Goal: Task Accomplishment & Management: Manage account settings

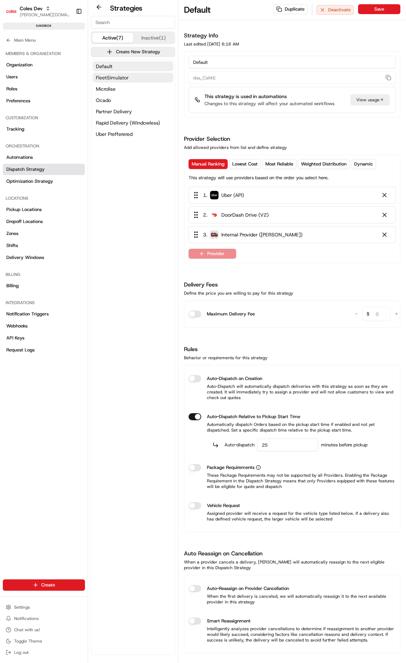
click at [121, 80] on span "FleetSimulator" at bounding box center [112, 77] width 33 height 7
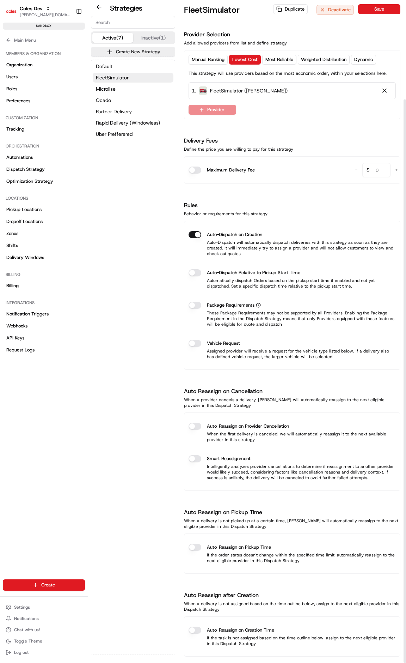
scroll to position [117, 0]
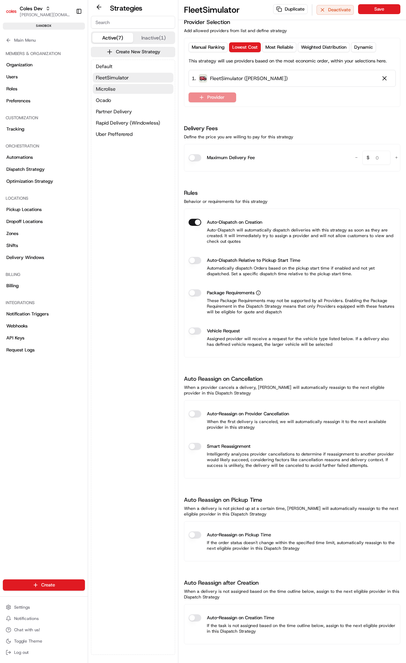
click at [128, 89] on button "Microlise" at bounding box center [133, 89] width 81 height 10
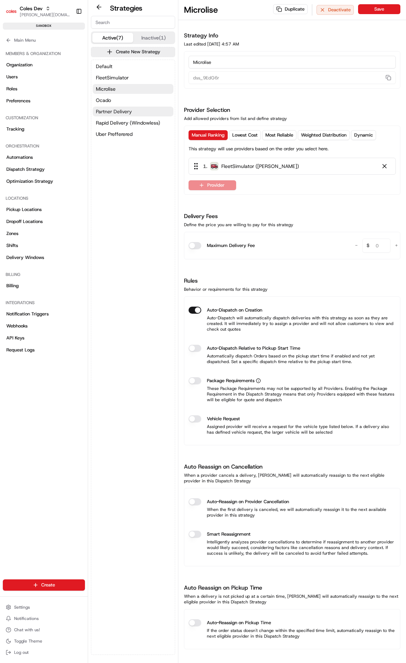
click at [126, 114] on span "Partner Delivery" at bounding box center [114, 111] width 36 height 7
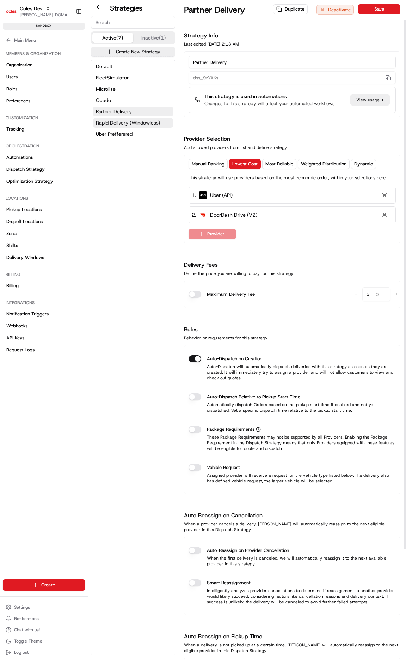
click at [110, 127] on button "Rapid Delivery (Windowless)" at bounding box center [133, 123] width 81 height 10
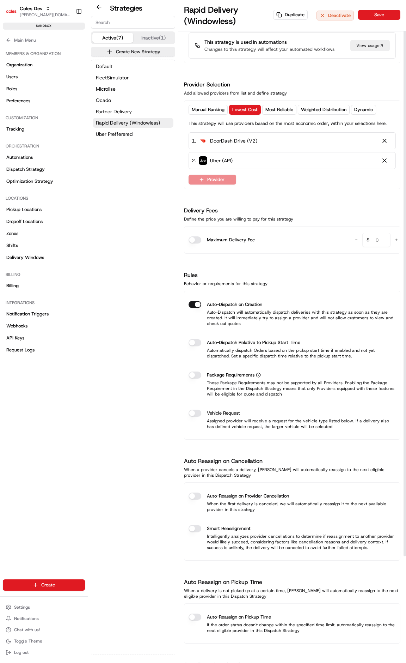
scroll to position [7, 0]
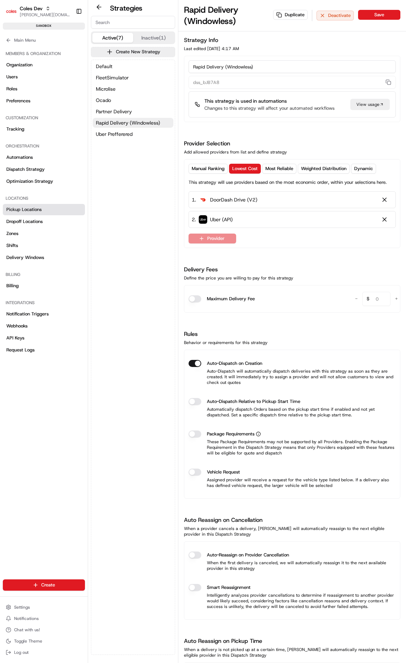
click at [41, 214] on link "Pickup Locations" at bounding box center [44, 209] width 82 height 11
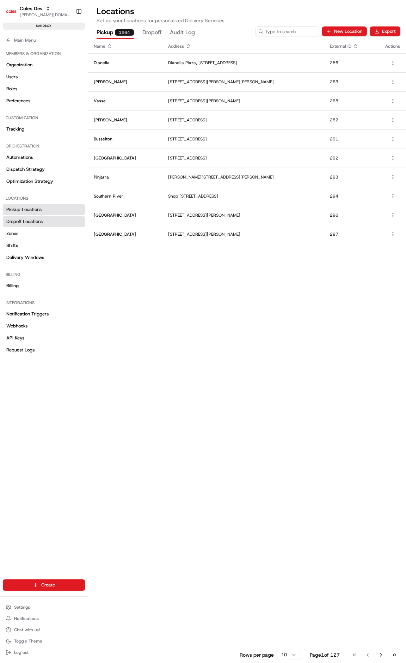
click at [42, 225] on link "Dropoff Locations" at bounding box center [44, 221] width 82 height 11
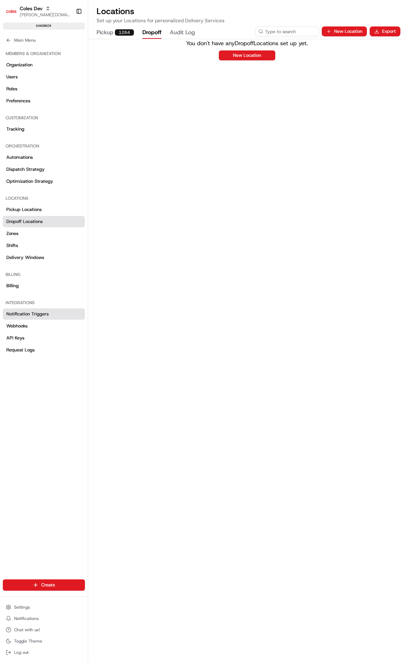
click at [48, 316] on link "Notification Triggers" at bounding box center [44, 313] width 82 height 11
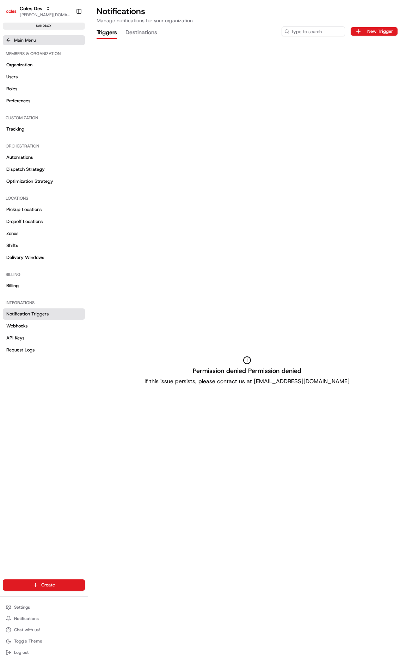
click at [30, 38] on span "Main Menu" at bounding box center [25, 40] width 22 height 6
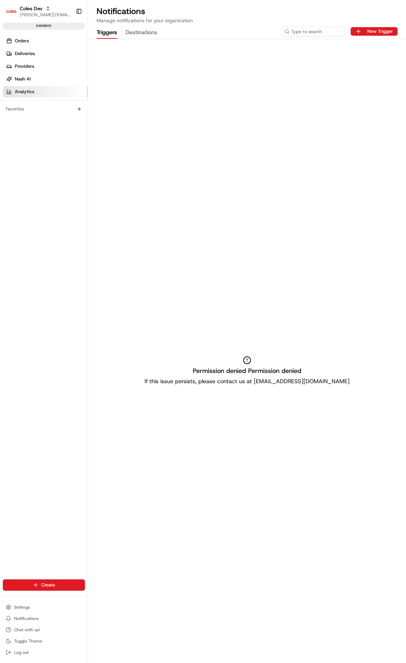
click at [21, 90] on span "Analytics" at bounding box center [24, 92] width 19 height 6
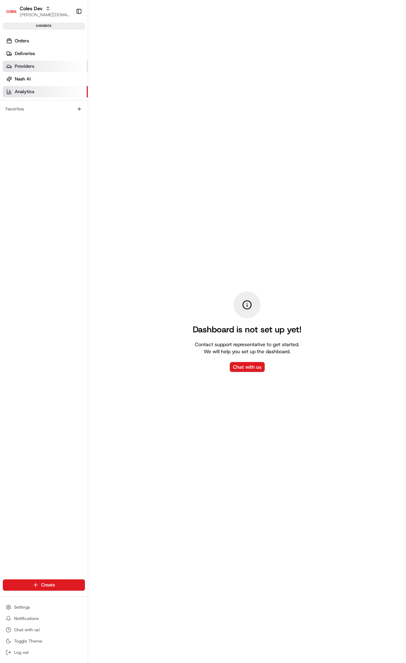
click at [41, 65] on link "Providers" at bounding box center [45, 66] width 85 height 11
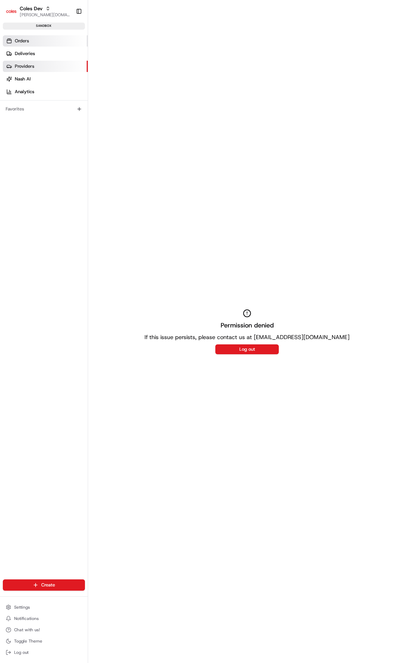
click at [48, 38] on link "Orders" at bounding box center [45, 40] width 85 height 11
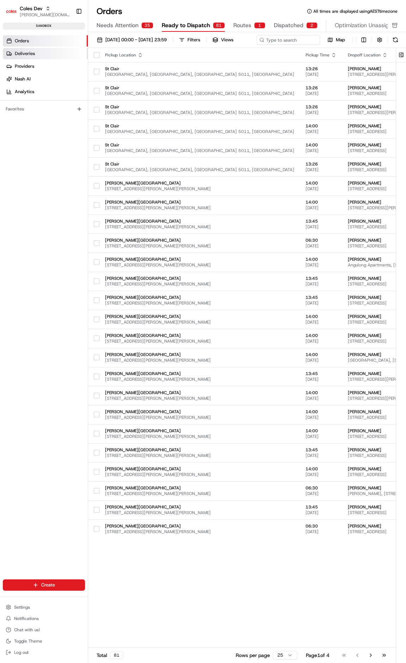
click at [22, 55] on span "Deliveries" at bounding box center [25, 53] width 20 height 6
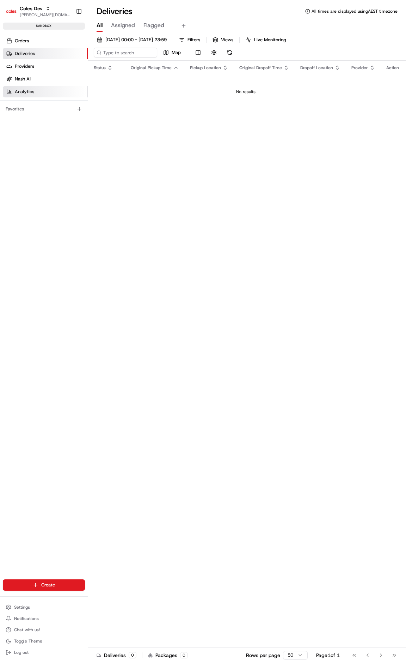
click at [28, 91] on span "Analytics" at bounding box center [24, 92] width 19 height 6
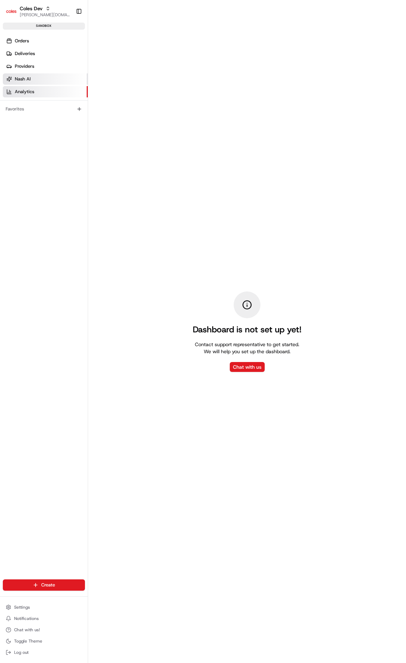
click at [32, 82] on link "Nash AI" at bounding box center [45, 78] width 85 height 11
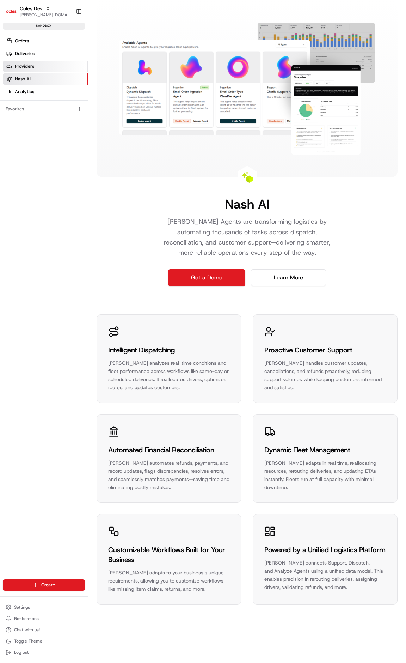
click at [36, 67] on link "Providers" at bounding box center [45, 66] width 85 height 11
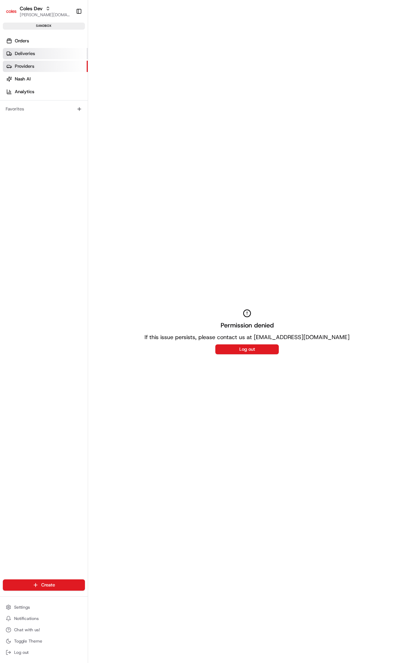
click at [38, 56] on link "Deliveries" at bounding box center [45, 53] width 85 height 11
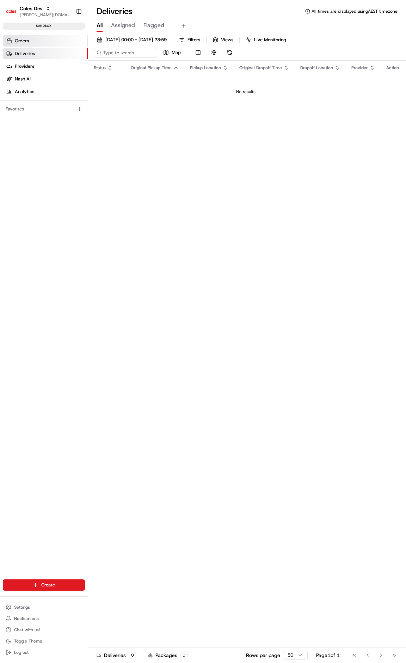
click at [38, 44] on link "Orders" at bounding box center [45, 40] width 85 height 11
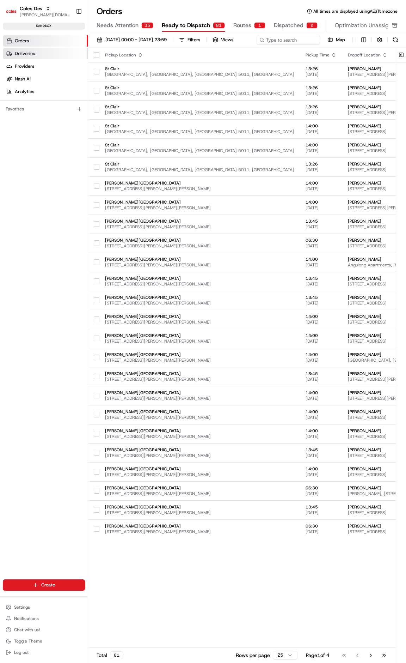
click at [21, 55] on span "Deliveries" at bounding box center [25, 53] width 20 height 6
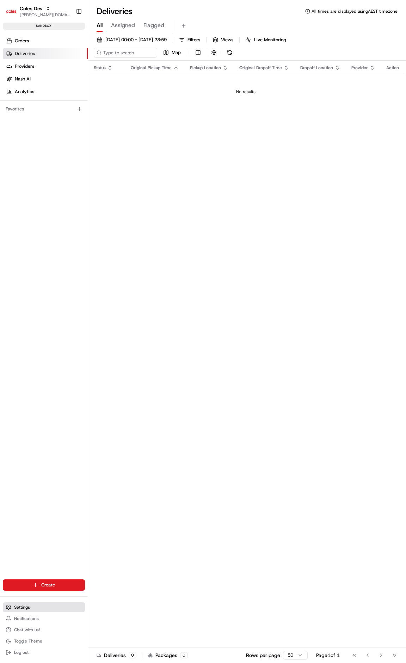
click at [27, 321] on button "Settings" at bounding box center [44, 607] width 82 height 10
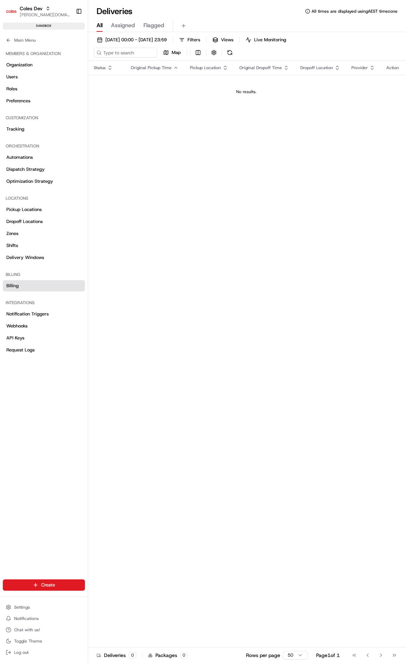
click at [17, 290] on link "Billing" at bounding box center [44, 285] width 82 height 11
